Goal: Transaction & Acquisition: Download file/media

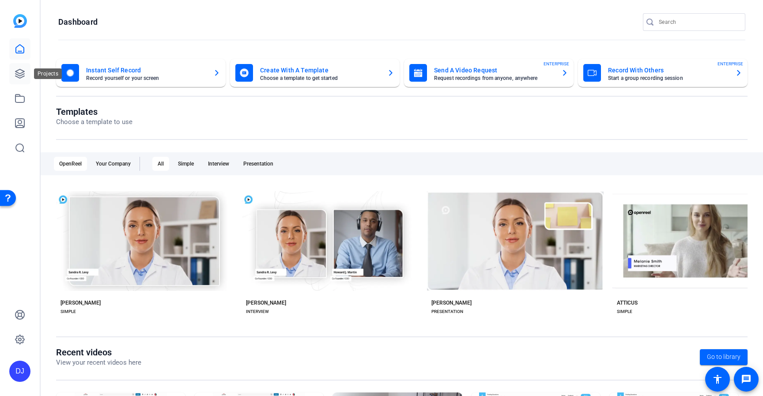
click at [21, 74] on icon at bounding box center [20, 73] width 11 height 11
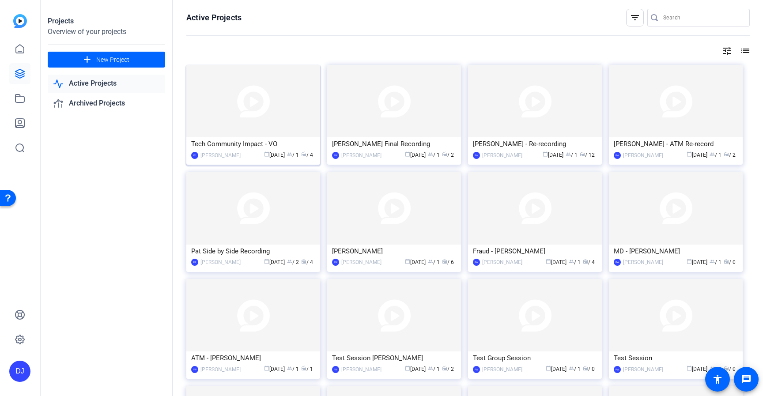
click at [246, 146] on div "Tech Community Impact - VO" at bounding box center [253, 143] width 124 height 13
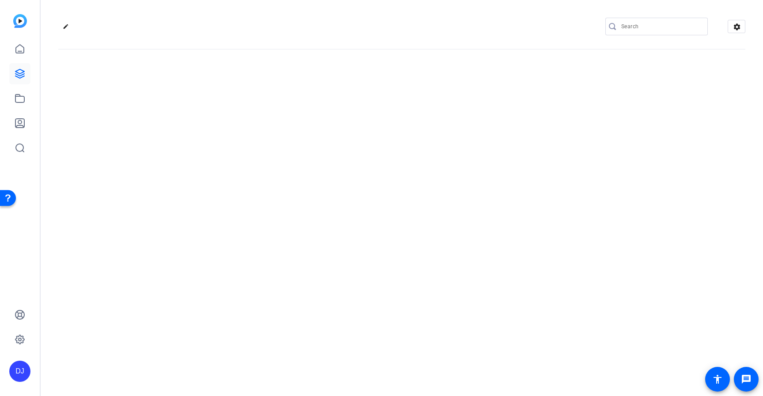
click at [246, 146] on div "edit settings" at bounding box center [402, 198] width 722 height 396
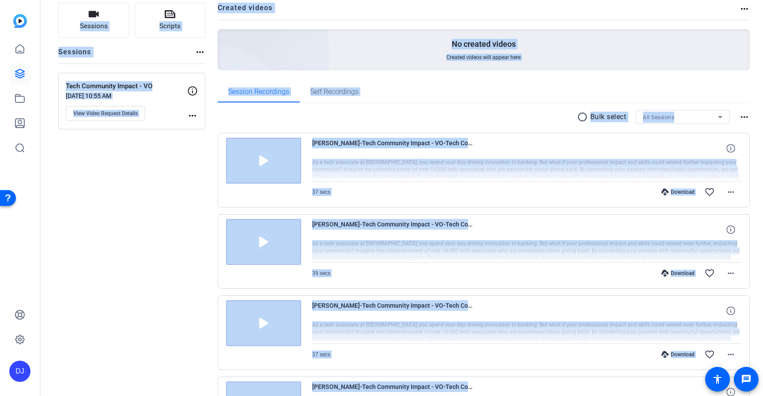
scroll to position [156, 0]
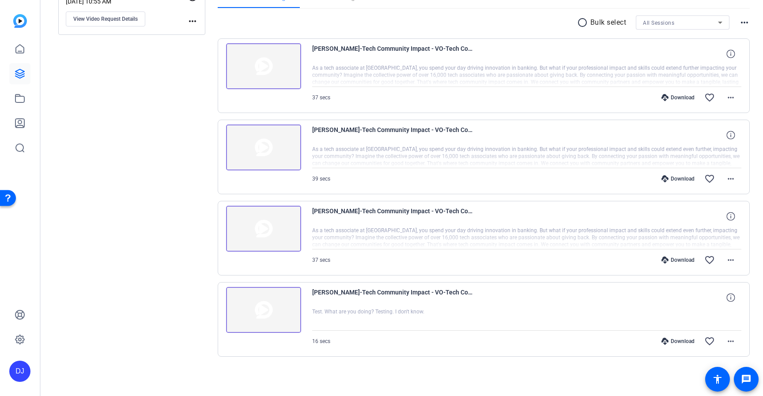
click at [139, 232] on div "Sessions Scripts Sessions more_horiz Tech Community Impact - VO Aug 12, 2025 @ …" at bounding box center [131, 146] width 147 height 477
click at [665, 98] on icon at bounding box center [664, 97] width 7 height 7
click at [669, 178] on div "Download" at bounding box center [678, 178] width 42 height 7
click at [664, 181] on icon at bounding box center [664, 178] width 7 height 7
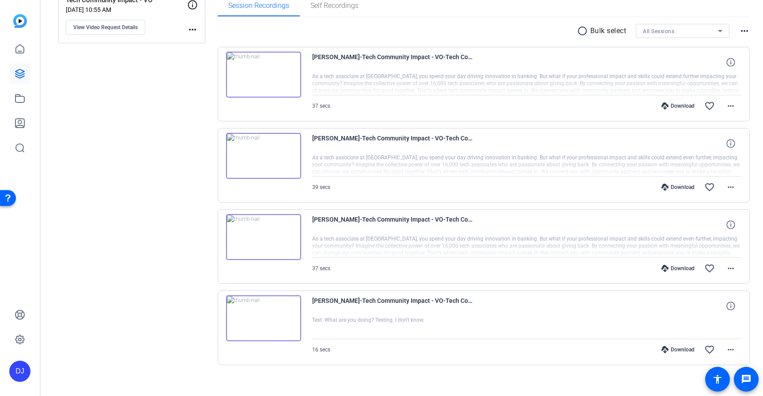
scroll to position [154, 0]
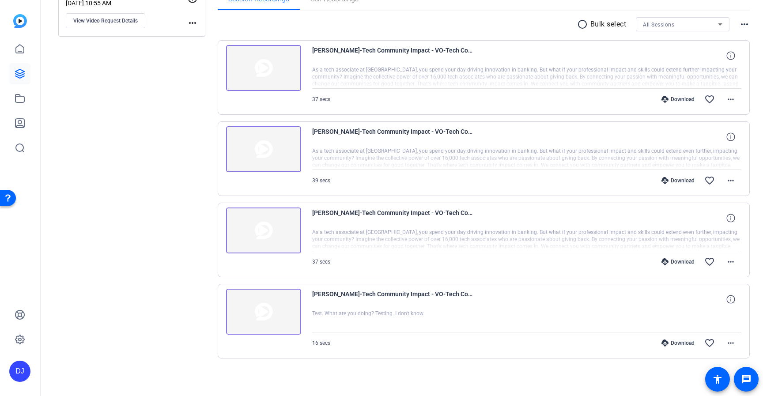
click at [665, 180] on icon at bounding box center [664, 180] width 7 height 7
click at [730, 101] on mat-icon "more_horiz" at bounding box center [730, 99] width 11 height 11
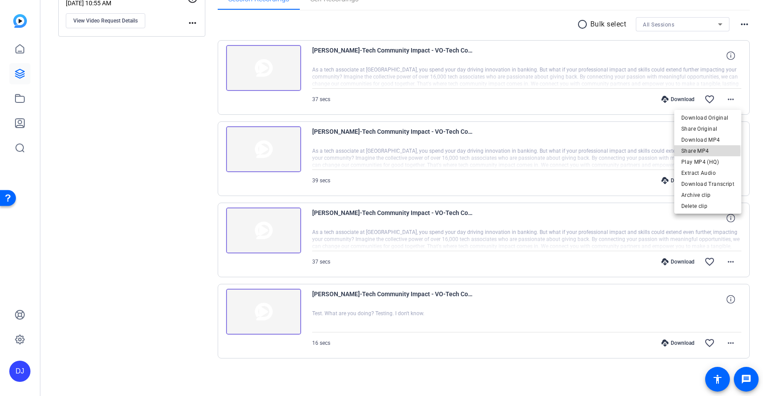
click at [703, 151] on span "Share MP4" at bounding box center [707, 151] width 53 height 11
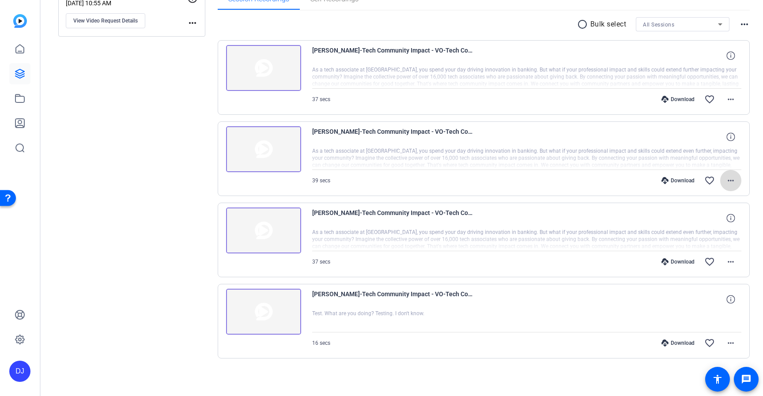
click at [732, 181] on mat-icon "more_horiz" at bounding box center [730, 180] width 11 height 11
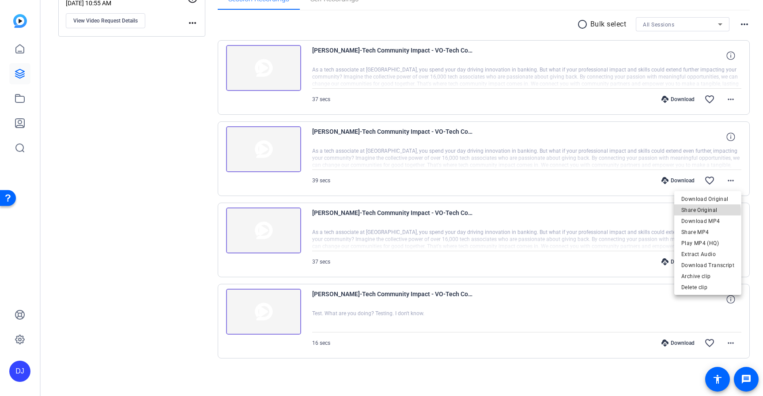
click at [706, 211] on span "Share Original" at bounding box center [707, 210] width 53 height 11
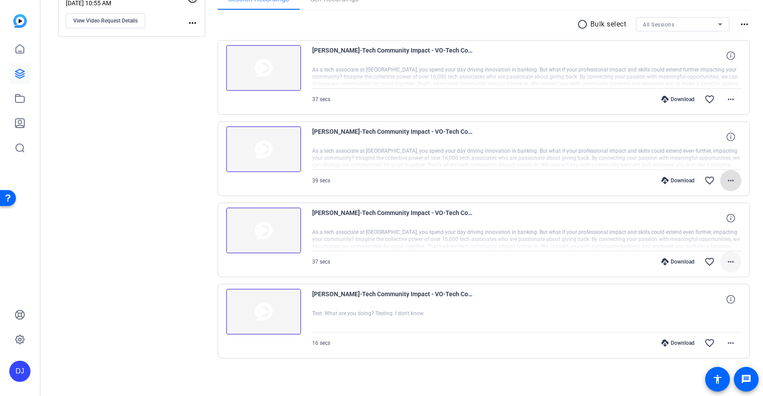
click at [726, 263] on mat-icon "more_horiz" at bounding box center [730, 261] width 11 height 11
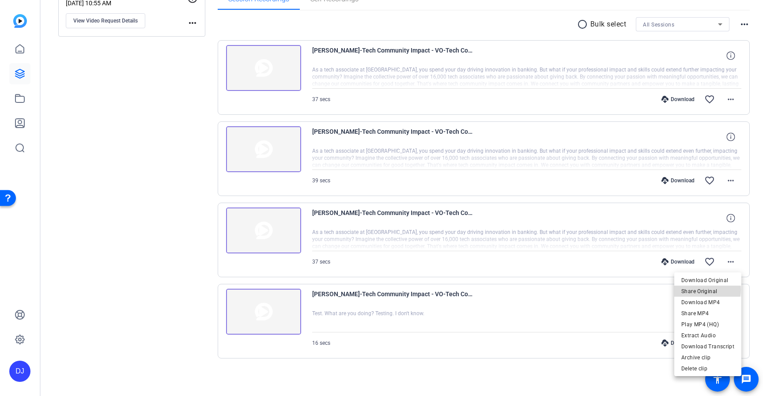
click at [706, 290] on span "Share Original" at bounding box center [707, 291] width 53 height 11
